Goal: Information Seeking & Learning: Compare options

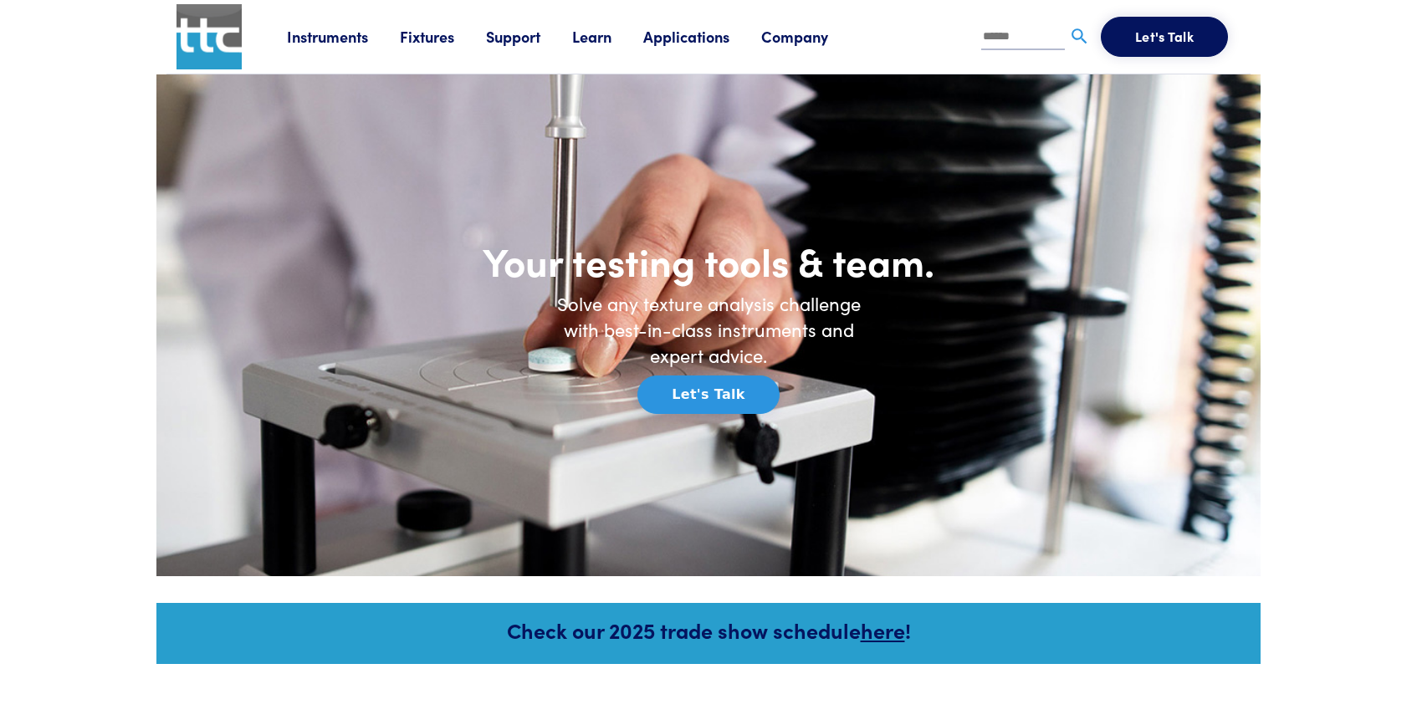
click at [587, 38] on link "Learn" at bounding box center [607, 36] width 71 height 21
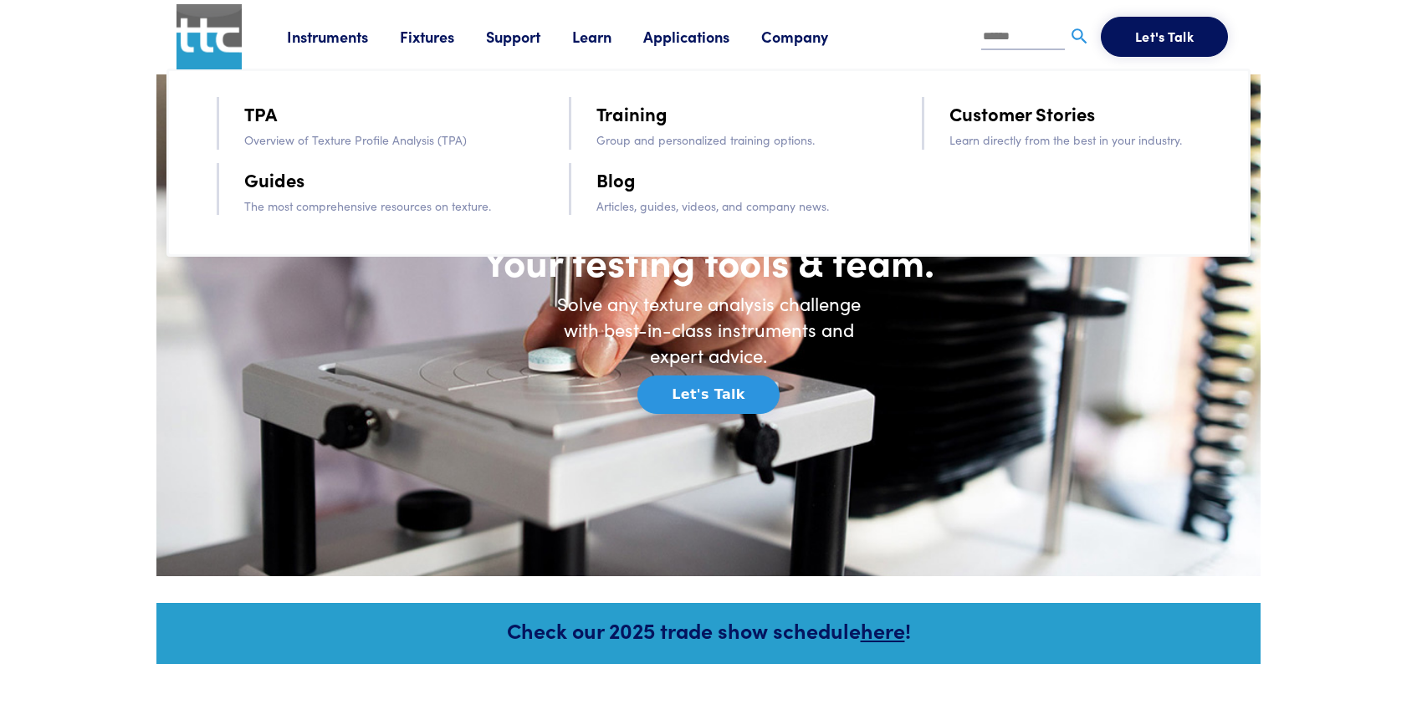
click at [649, 117] on link "Training" at bounding box center [631, 113] width 71 height 29
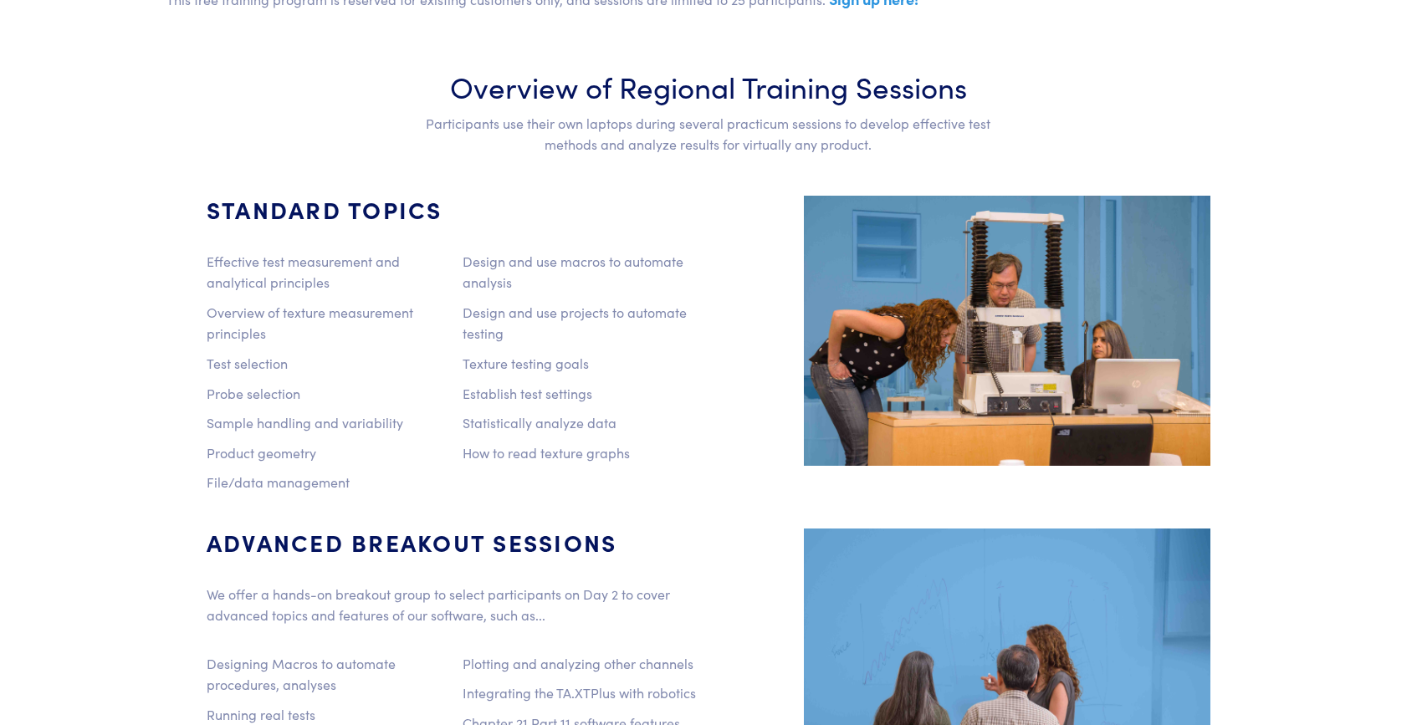
scroll to position [1024, 0]
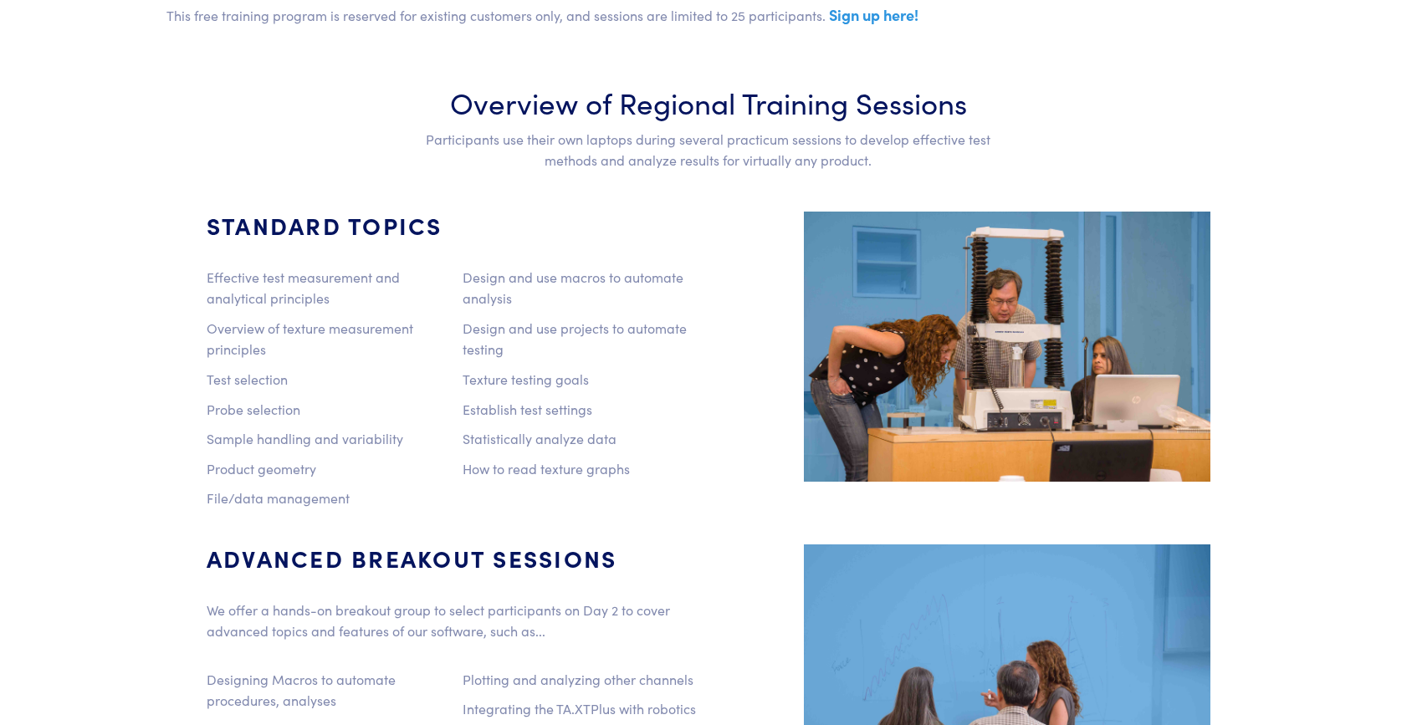
click at [933, 346] on img at bounding box center [1007, 347] width 406 height 270
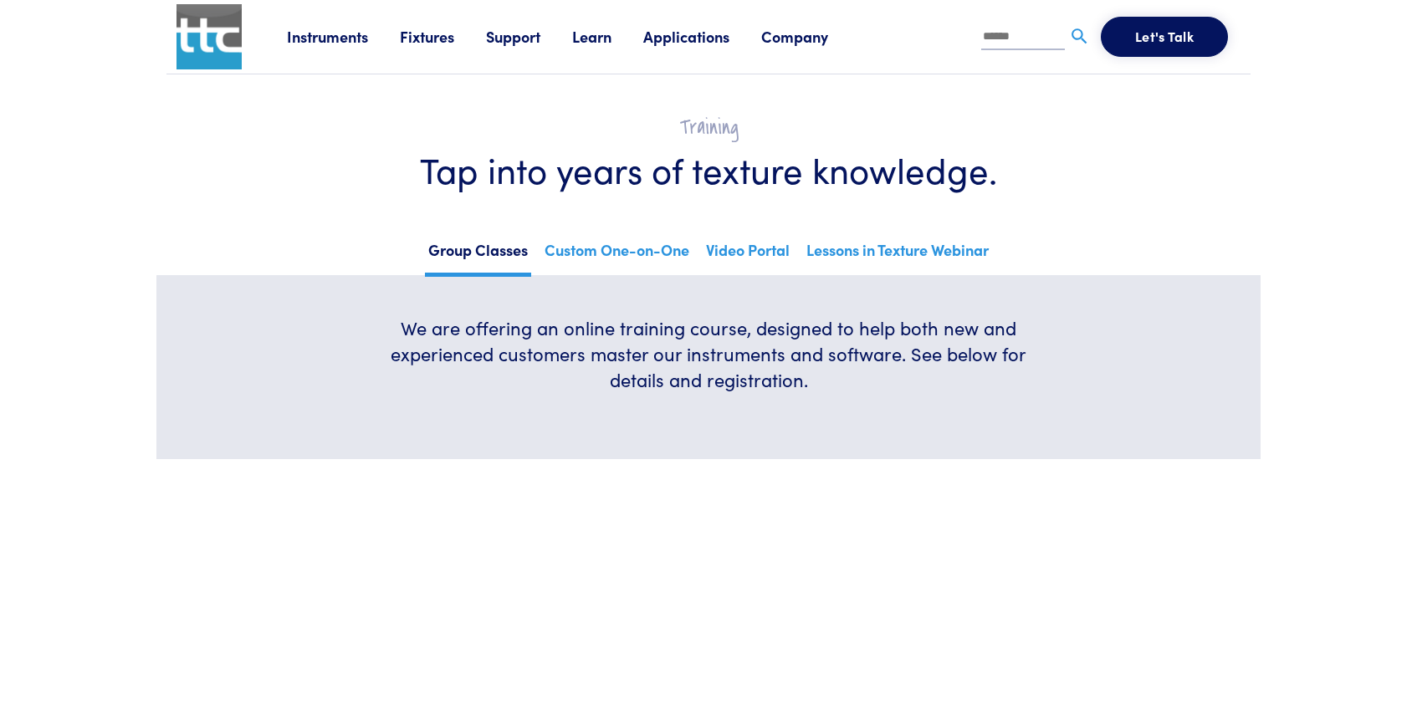
scroll to position [0, 0]
click at [333, 38] on link "Instruments" at bounding box center [343, 36] width 113 height 21
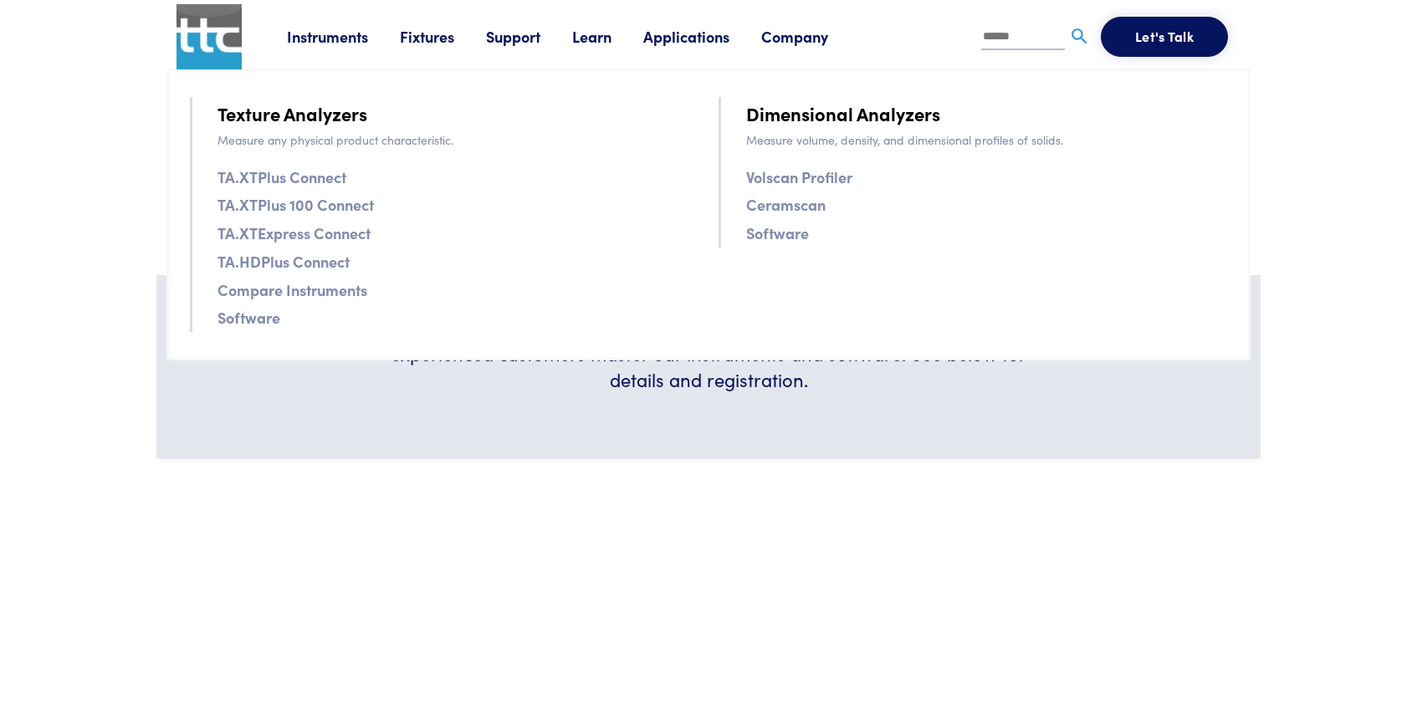
click at [288, 283] on link "Compare Instruments" at bounding box center [292, 290] width 150 height 24
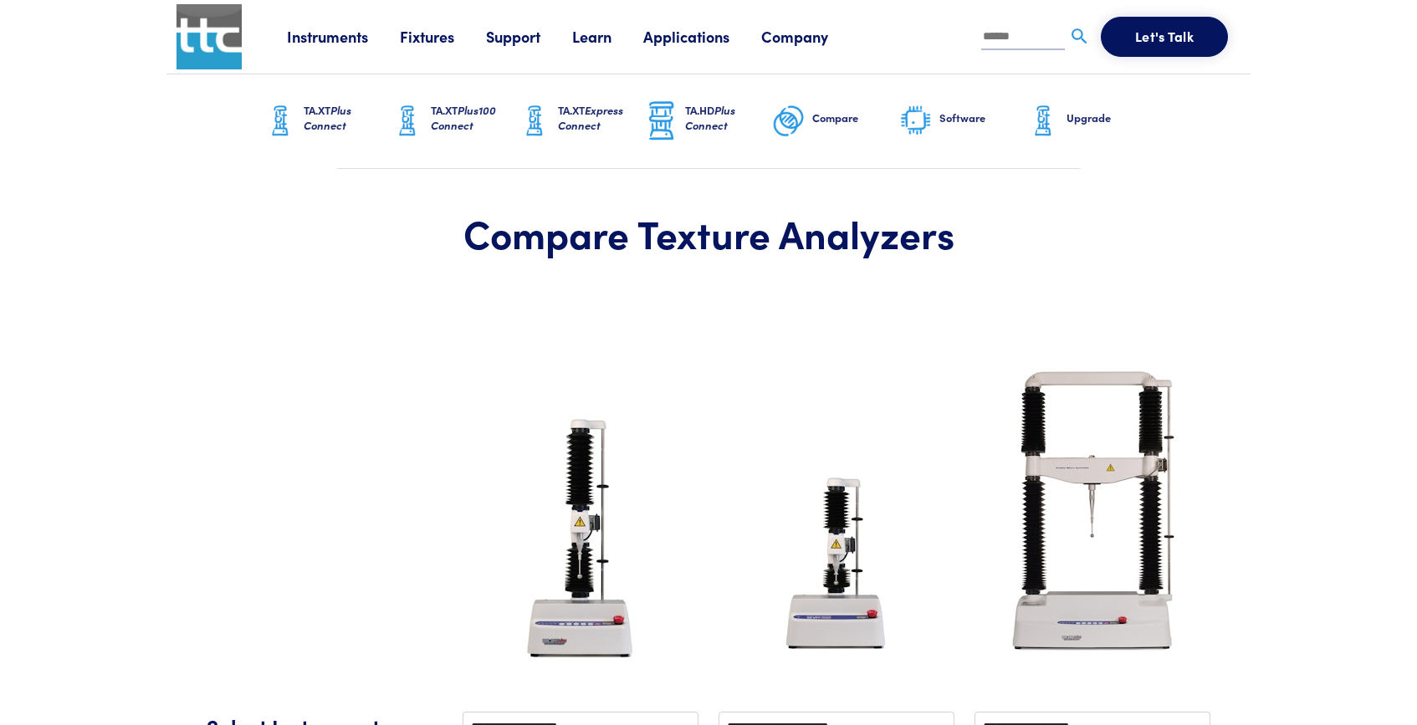
click at [449, 115] on h6 "TA.XT Plus100 Connect" at bounding box center [474, 118] width 87 height 30
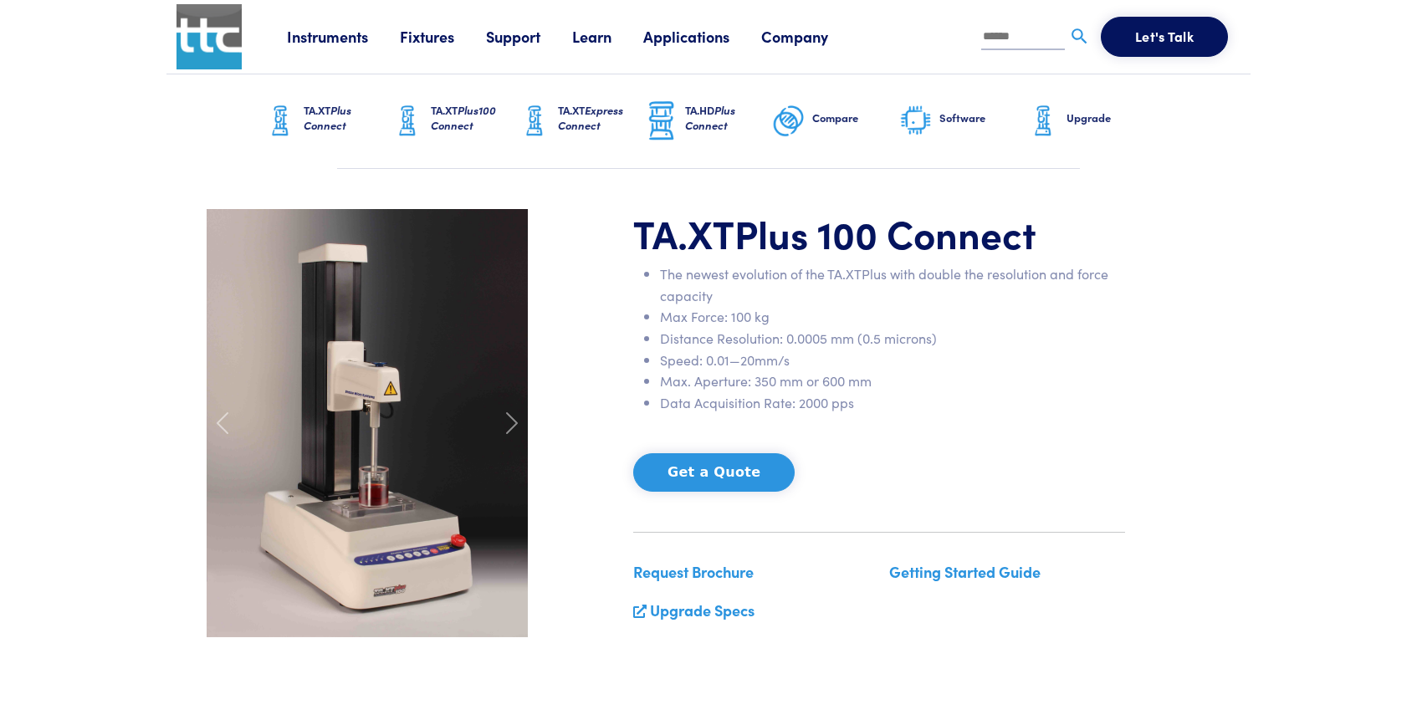
click at [516, 43] on link "Support" at bounding box center [529, 36] width 86 height 21
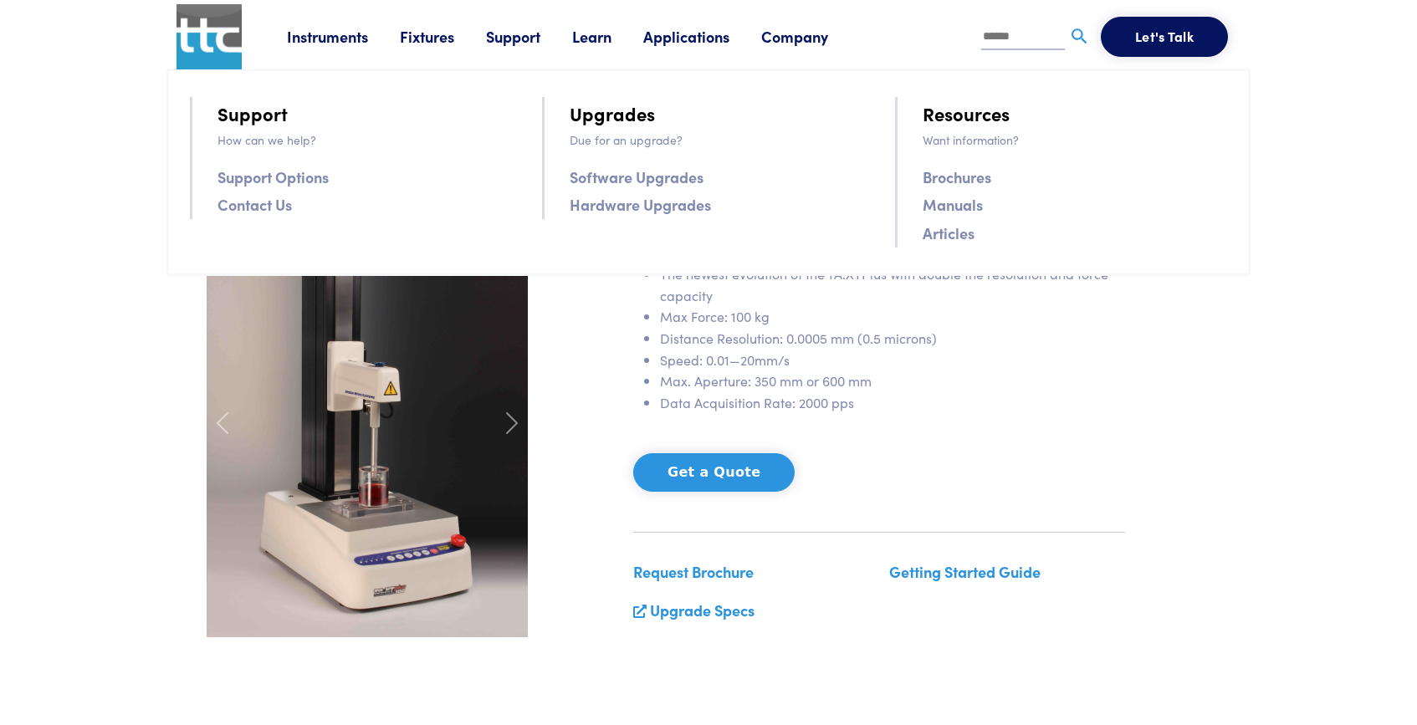
click at [676, 37] on link "Applications" at bounding box center [702, 36] width 118 height 21
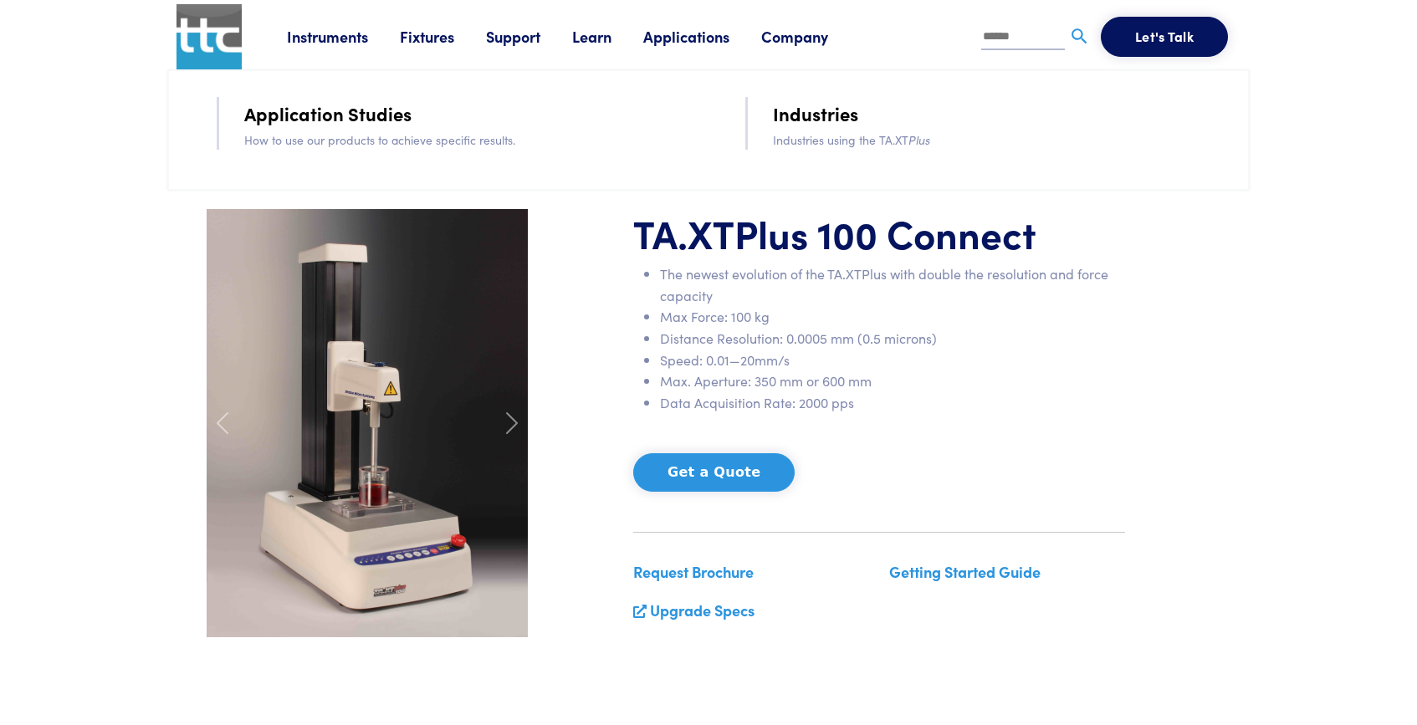
click at [798, 33] on link "Company" at bounding box center [810, 36] width 99 height 21
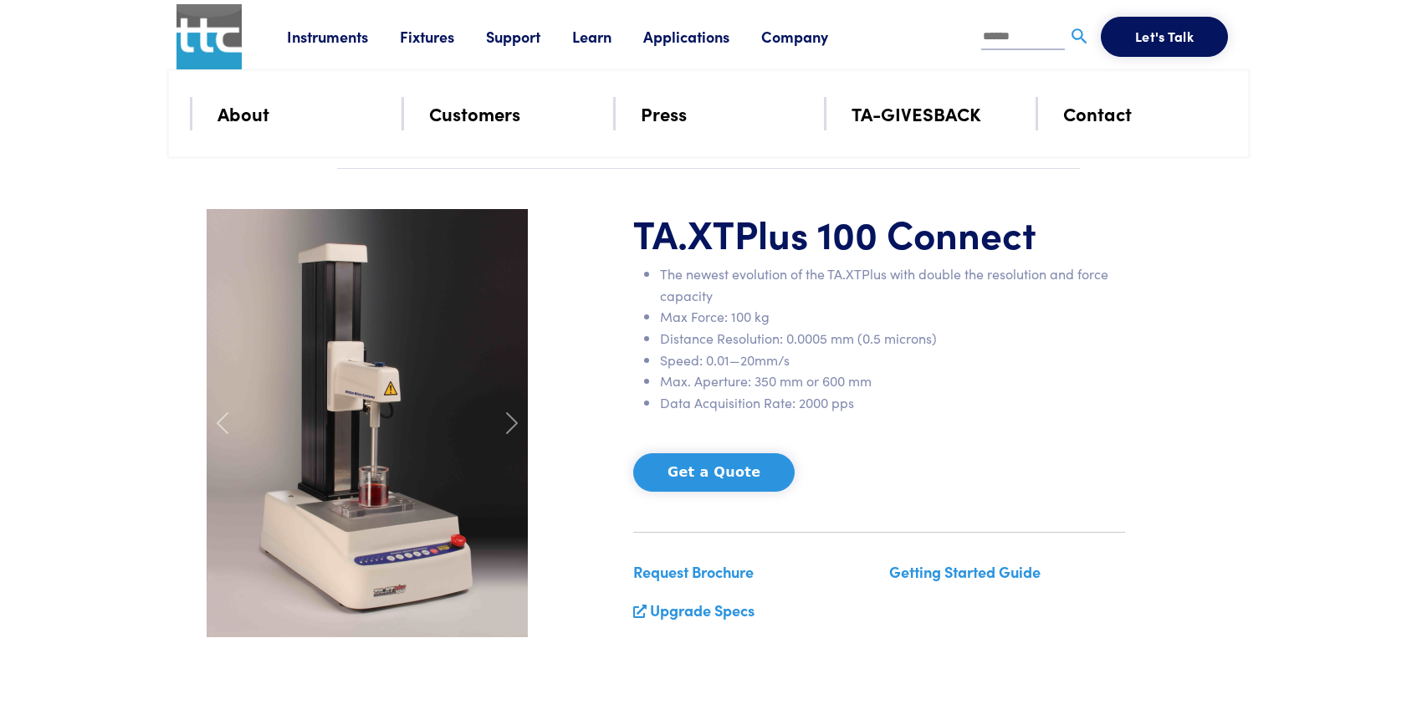
click at [488, 111] on link "Customers" at bounding box center [474, 113] width 91 height 29
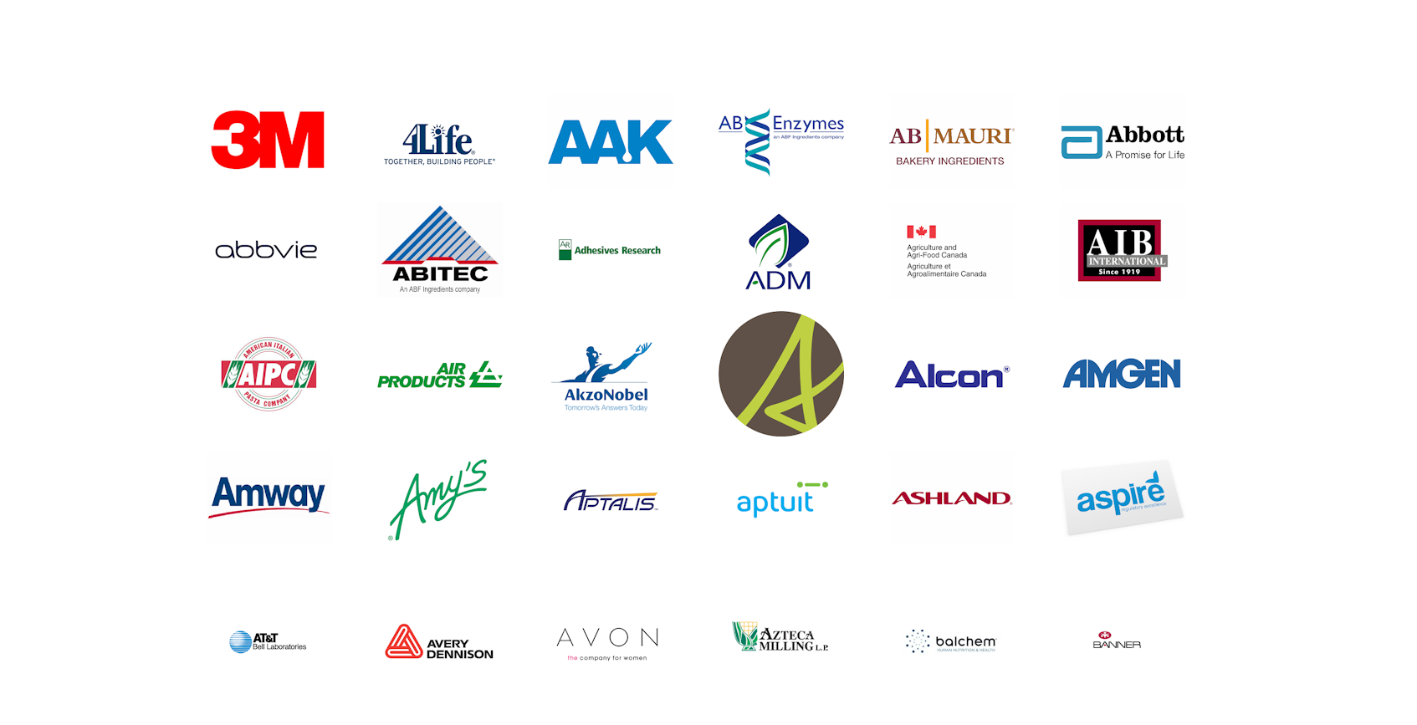
scroll to position [1386, 1]
click at [781, 260] on img at bounding box center [780, 249] width 125 height 95
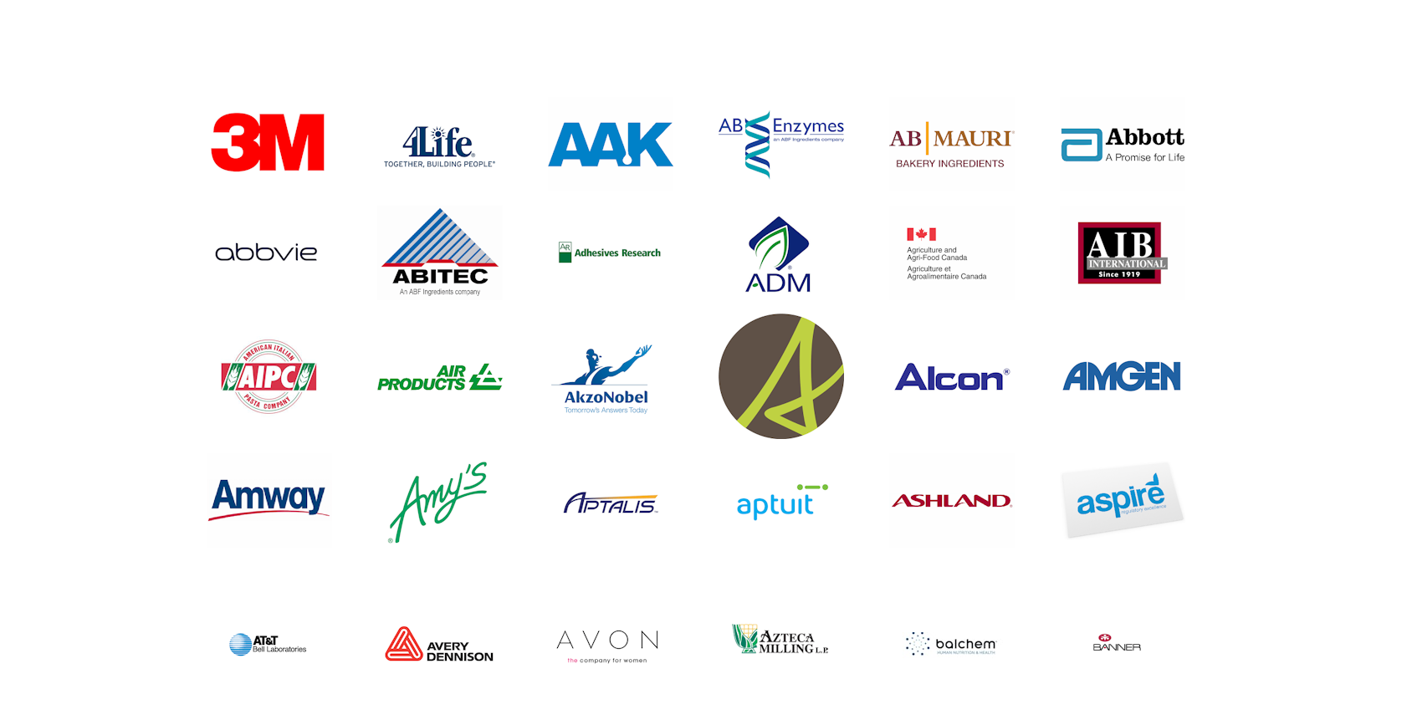
click at [783, 276] on img at bounding box center [780, 252] width 125 height 95
click at [794, 120] on img at bounding box center [780, 145] width 125 height 70
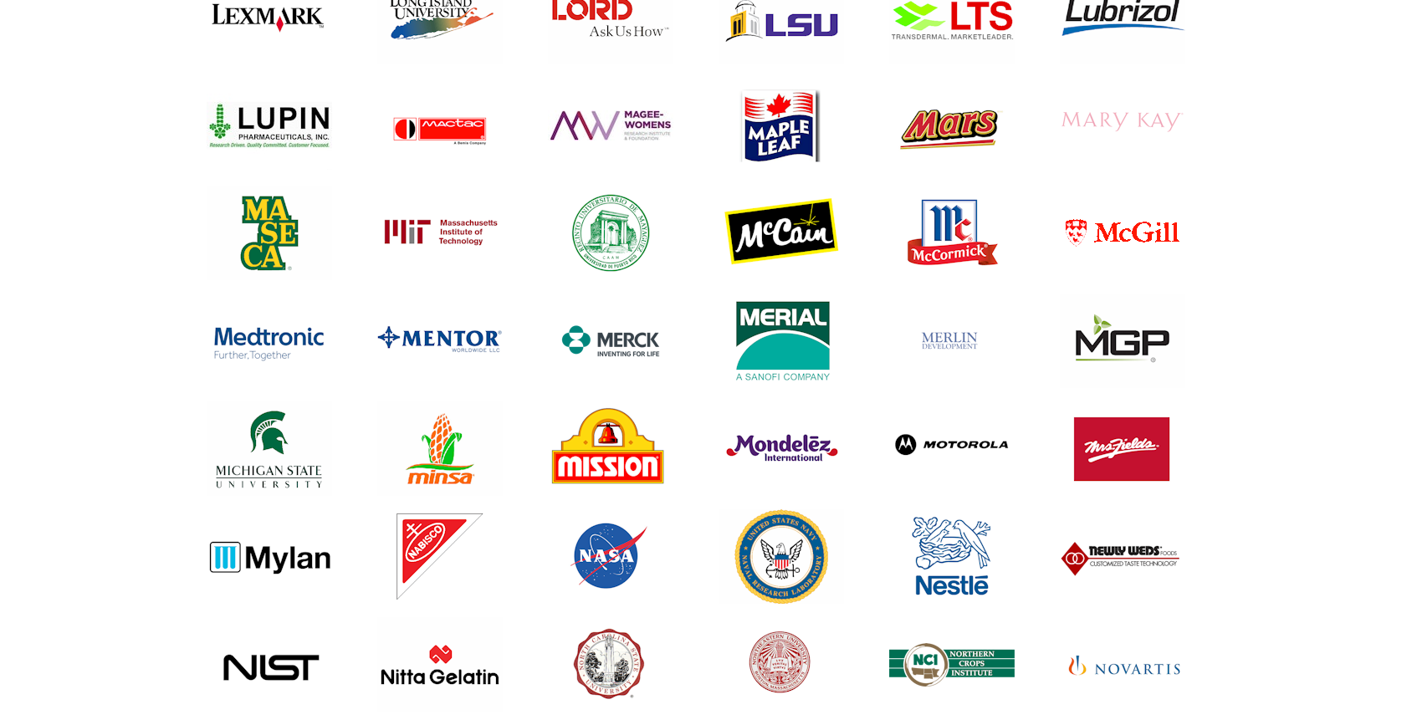
scroll to position [4468, 0]
